Goal: Information Seeking & Learning: Learn about a topic

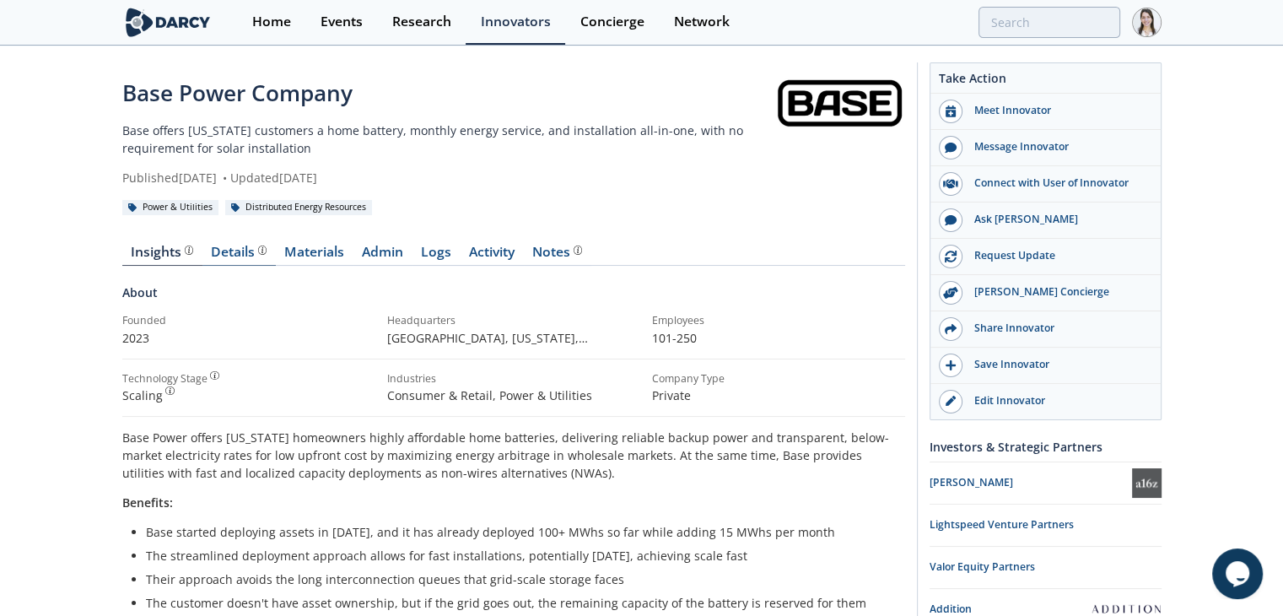
click at [224, 259] on div "Details" at bounding box center [239, 252] width 56 height 13
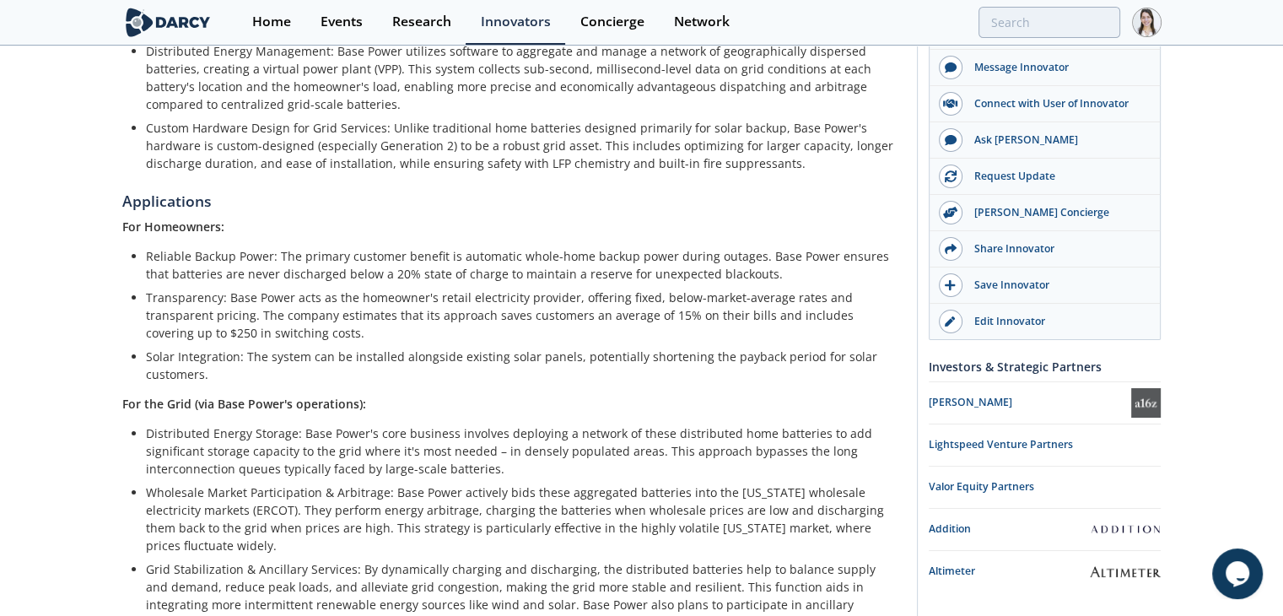
scroll to position [1005, 0]
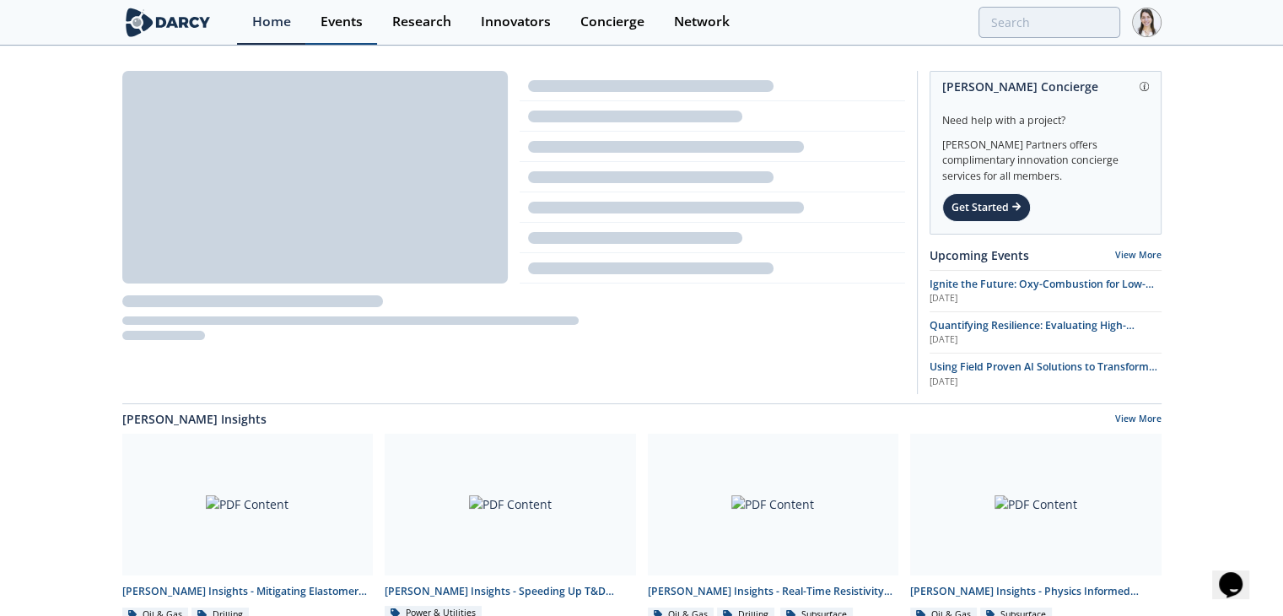
click at [354, 21] on div "Events" at bounding box center [342, 21] width 42 height 13
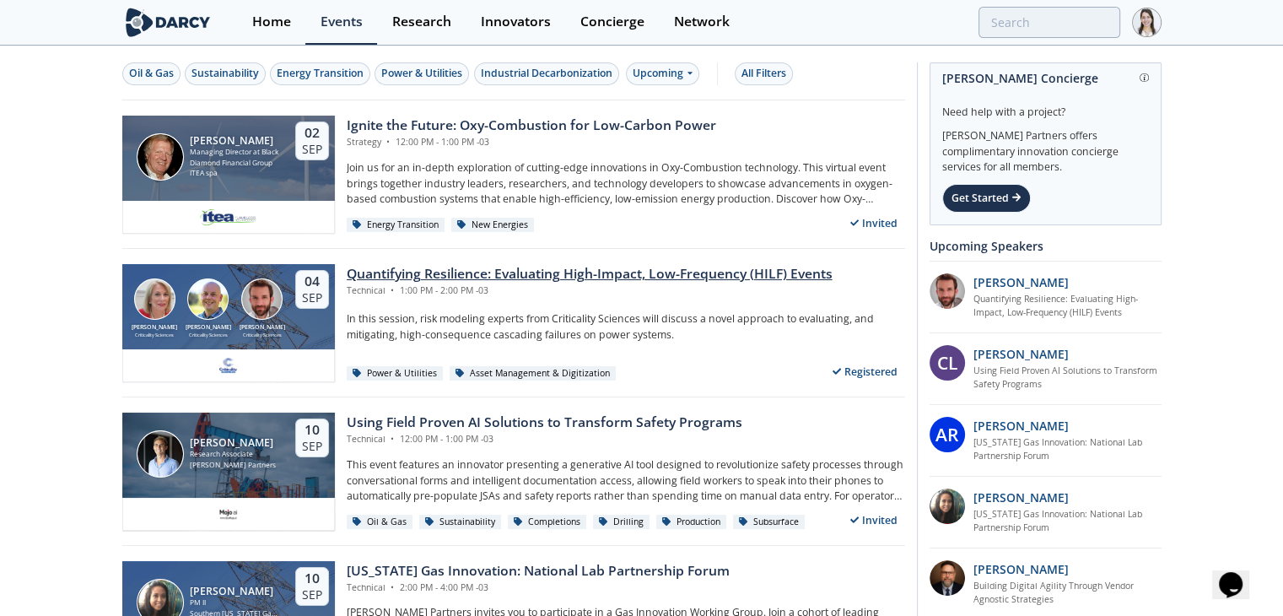
click at [411, 274] on div "Quantifying Resilience: Evaluating High-Impact, Low-Frequency (HILF) Events" at bounding box center [590, 274] width 486 height 20
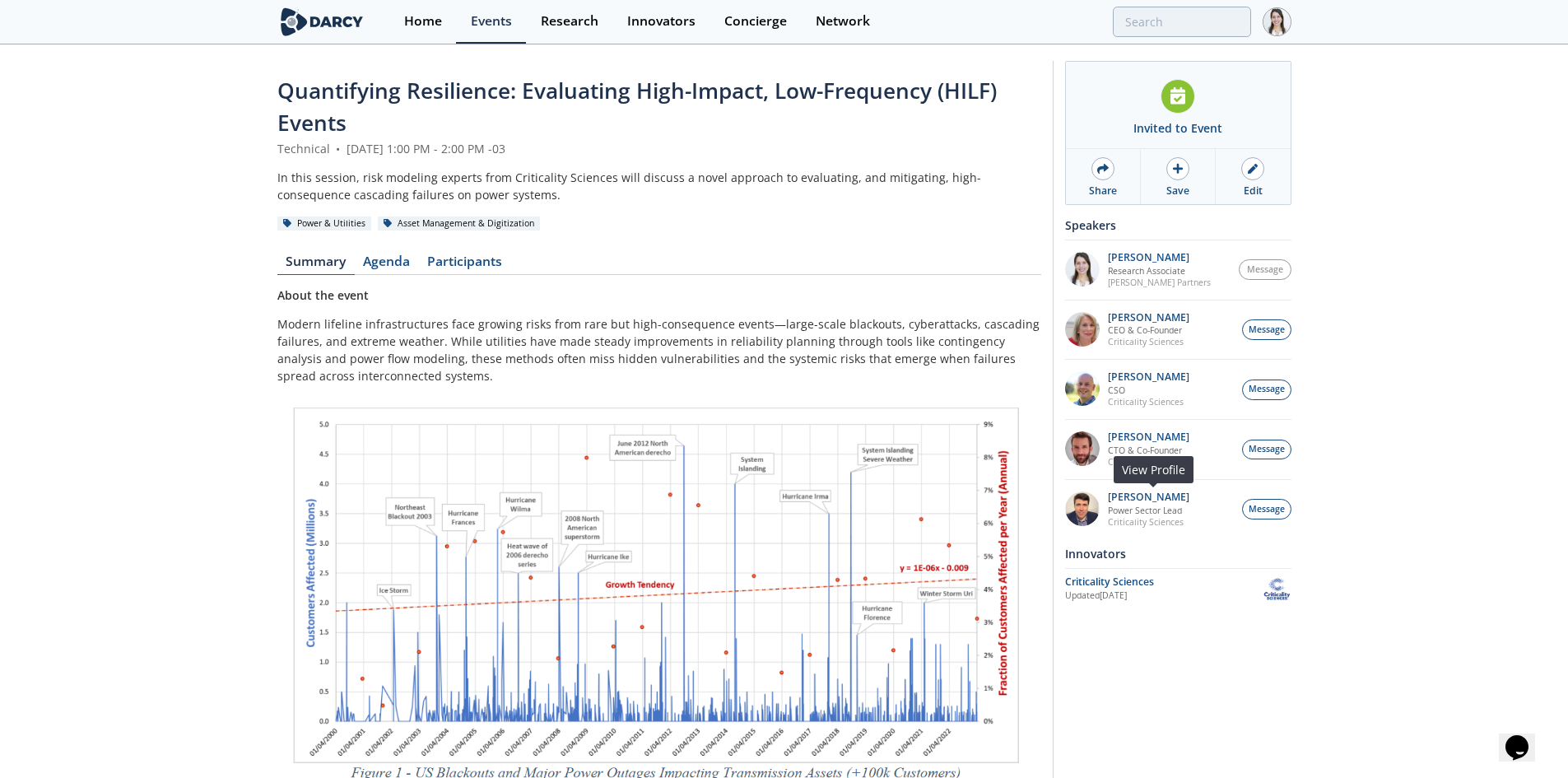
click at [1130, 506] on p "Power Sector Lead" at bounding box center [1149, 511] width 82 height 12
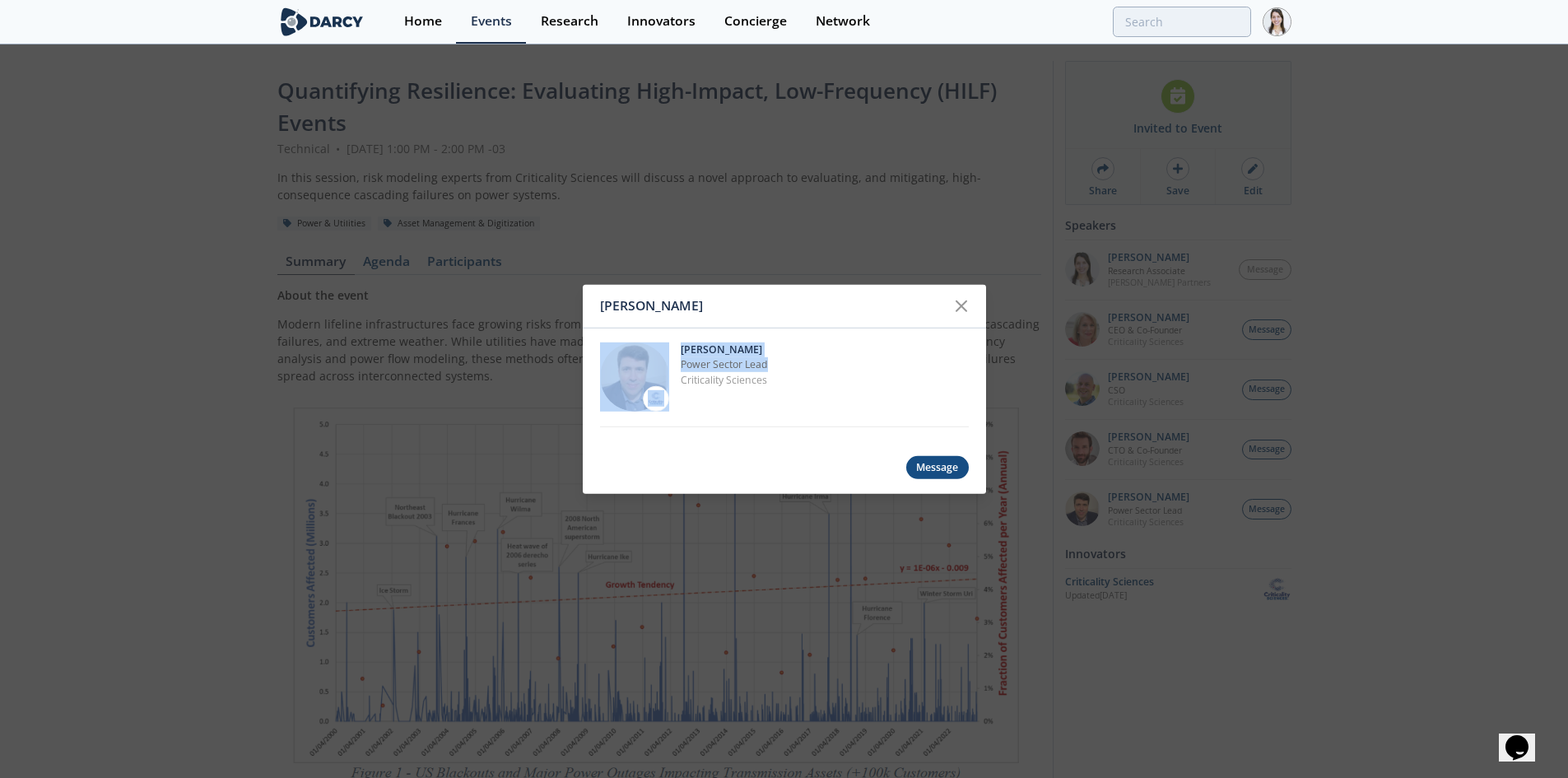
drag, startPoint x: 768, startPoint y: 361, endPoint x: 673, endPoint y: 361, distance: 95.0
click at [673, 361] on div "[PERSON_NAME] Power Sector Lead Criticality Sciences" at bounding box center [784, 377] width 369 height 99
click at [757, 362] on p "Power Sector Lead" at bounding box center [824, 364] width 288 height 15
drag, startPoint x: 766, startPoint y: 364, endPoint x: 682, endPoint y: 364, distance: 84.0
click at [682, 364] on p "Power Sector Lead" at bounding box center [824, 364] width 288 height 15
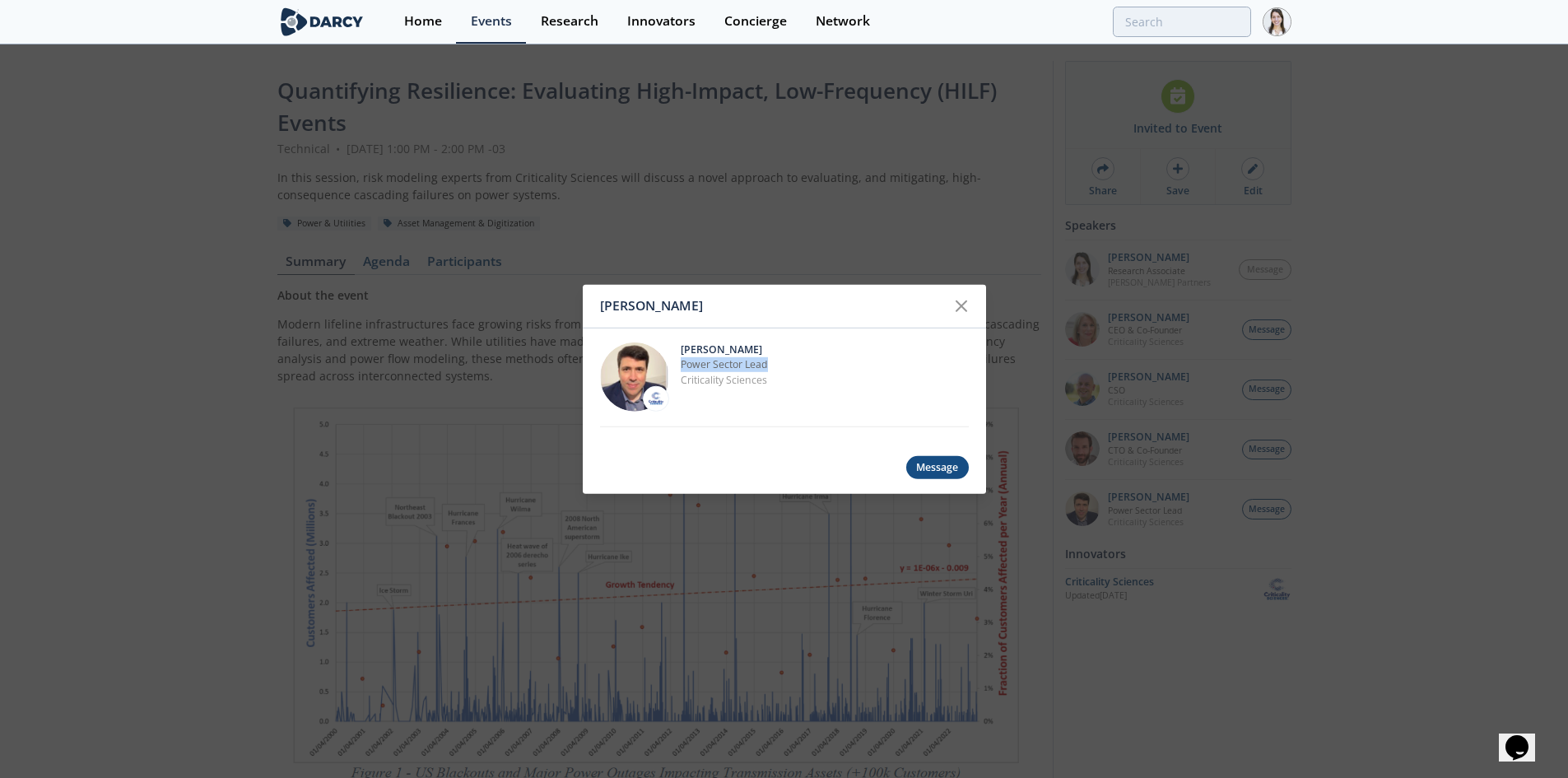
copy p "Power Sector Lead"
drag, startPoint x: 956, startPoint y: 308, endPoint x: 793, endPoint y: 232, distance: 179.8
click at [956, 307] on icon at bounding box center [961, 306] width 20 height 20
